Goal: Transaction & Acquisition: Purchase product/service

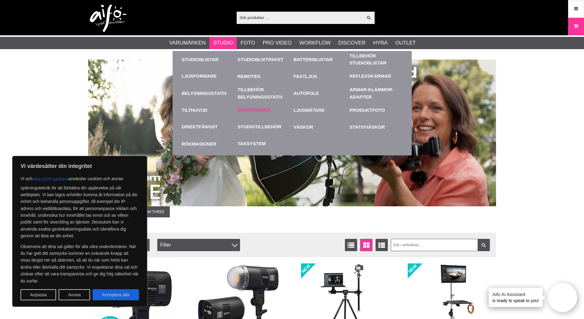
click at [256, 109] on link "Bakgrunder" at bounding box center [254, 109] width 33 height 7
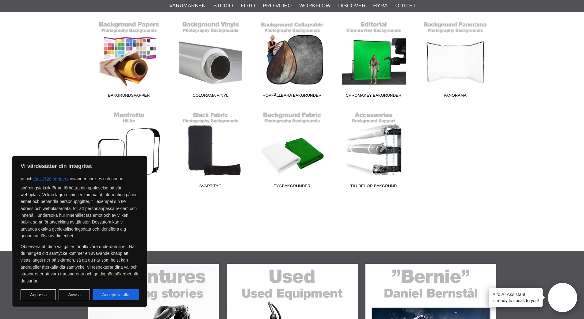
scroll to position [184, 0]
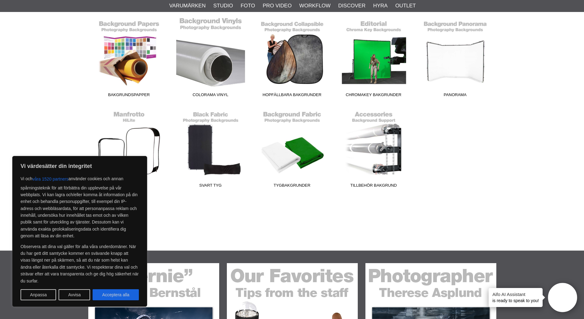
click at [225, 70] on link "Colorama Vinyl" at bounding box center [211, 58] width 82 height 83
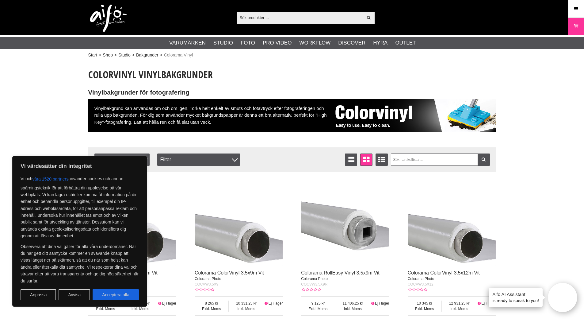
click at [249, 16] on input "text" at bounding box center [300, 17] width 127 height 9
paste input "Background super white 9001, 2,72 x 11m"
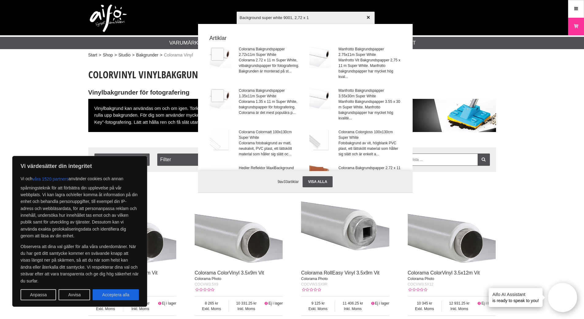
type input "Background super white 9001, 2,72 x"
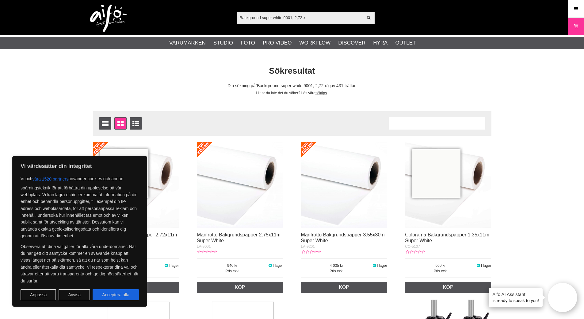
click at [75, 291] on button "Avvisa" at bounding box center [75, 294] width 32 height 11
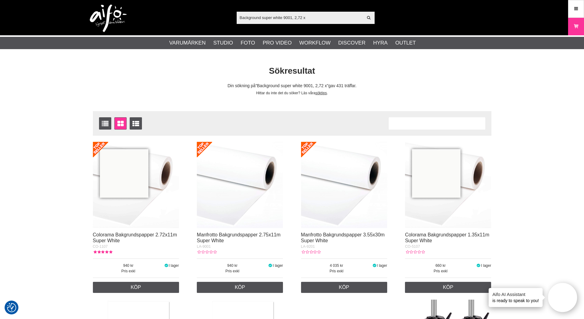
click at [136, 200] on img at bounding box center [136, 185] width 86 height 86
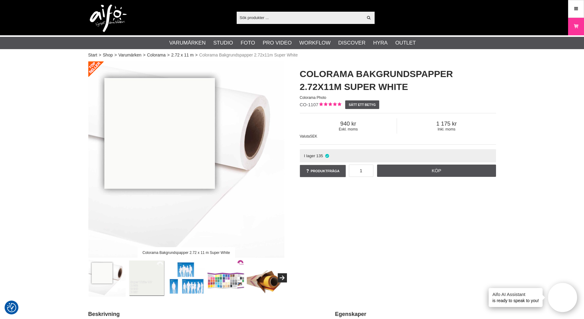
click at [187, 202] on img at bounding box center [186, 159] width 196 height 196
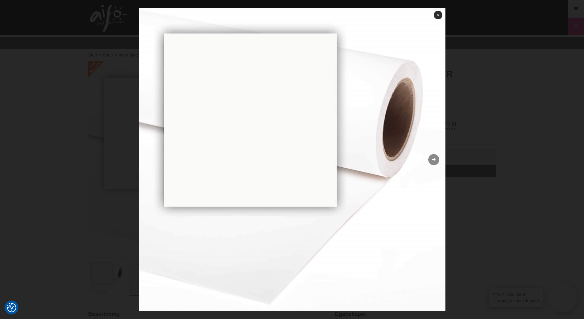
click at [432, 158] on link at bounding box center [434, 159] width 11 height 11
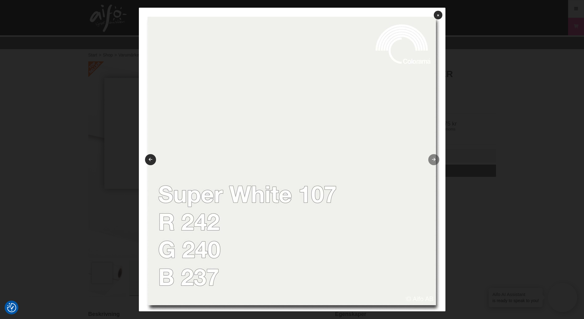
click at [432, 158] on link at bounding box center [434, 159] width 11 height 11
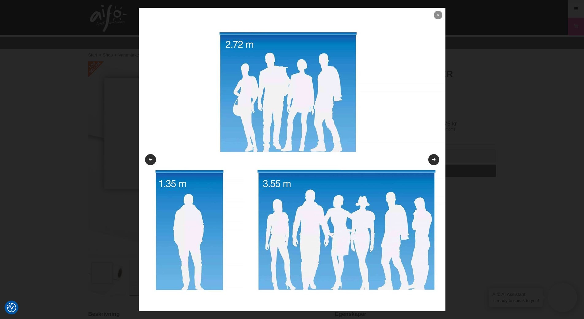
click at [440, 14] on link at bounding box center [438, 15] width 9 height 9
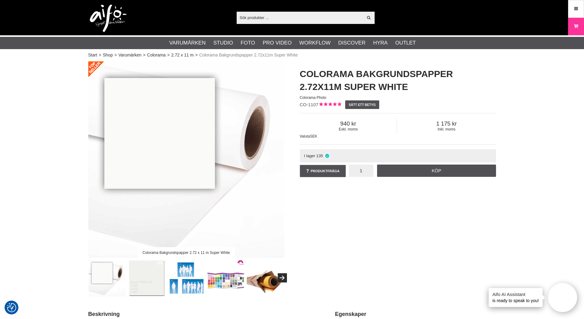
click at [362, 170] on input "1" at bounding box center [361, 170] width 25 height 12
type input "2"
click at [421, 168] on link "Köp" at bounding box center [436, 170] width 119 height 12
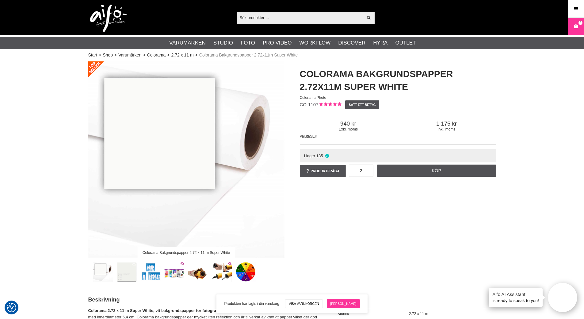
click at [342, 304] on link "[PERSON_NAME]" at bounding box center [343, 303] width 33 height 9
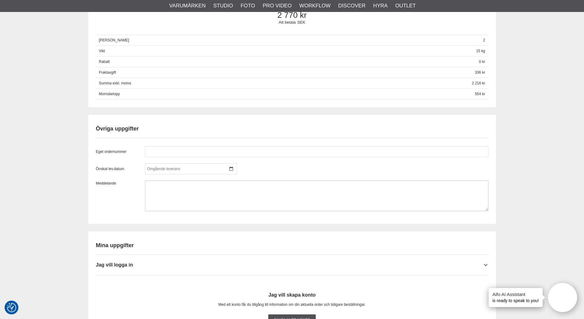
scroll to position [429, 0]
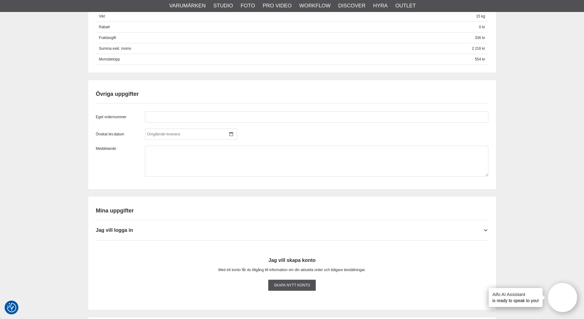
click at [207, 209] on h2 "Mina uppgifter" at bounding box center [292, 211] width 393 height 8
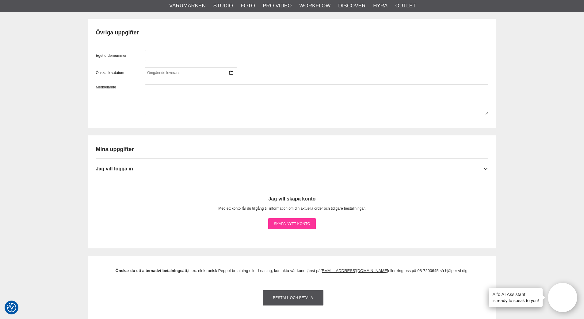
scroll to position [583, 0]
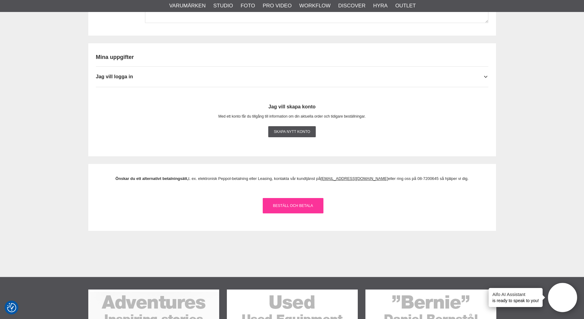
click at [306, 203] on link "Beställ och Betala" at bounding box center [293, 205] width 61 height 15
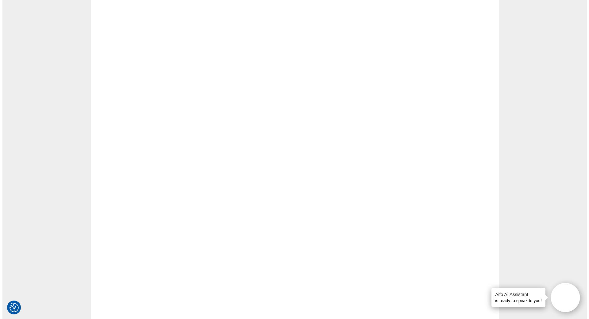
scroll to position [0, 0]
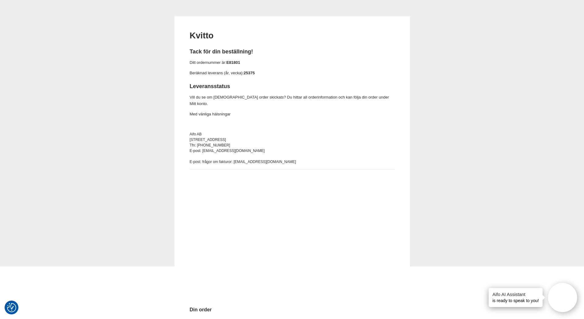
scroll to position [61, 0]
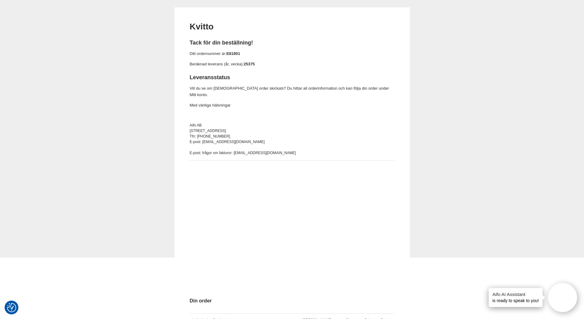
drag, startPoint x: 225, startPoint y: 124, endPoint x: 189, endPoint y: 123, distance: 36.2
click at [189, 123] on div "Kvitto Tack för din beställning! Ditt ordernummer är: E81801 Beräknad leverans …" at bounding box center [293, 183] width 236 height 353
copy div "[STREET_ADDRESS]"
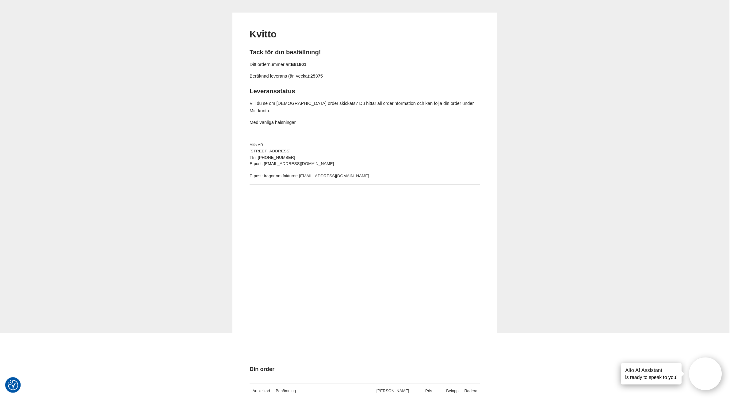
scroll to position [58, 0]
